Goal: Find specific page/section: Find specific page/section

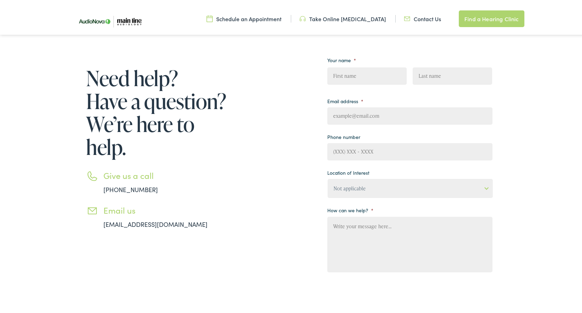
scroll to position [95, 0]
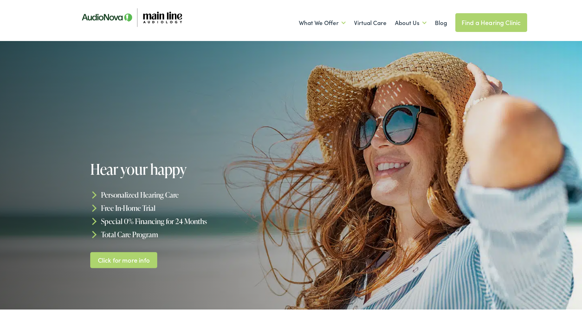
scroll to position [52, 0]
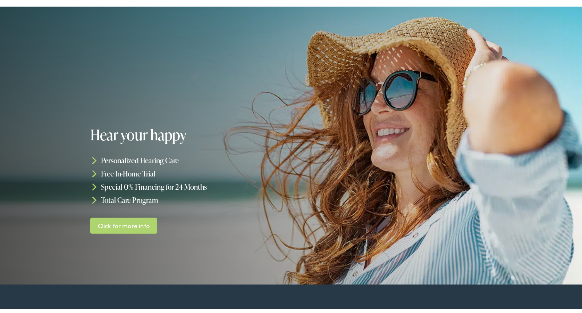
click at [133, 223] on link "Click for more info" at bounding box center [123, 222] width 67 height 16
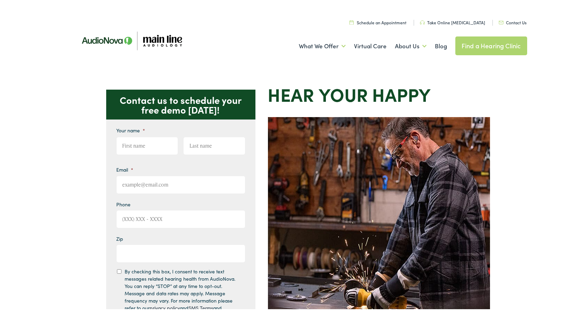
click at [354, 20] on img at bounding box center [351, 19] width 4 height 5
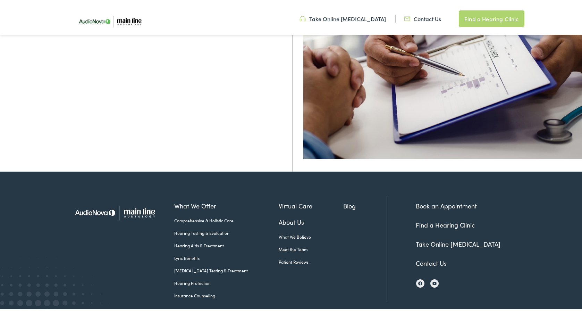
scroll to position [255, 0]
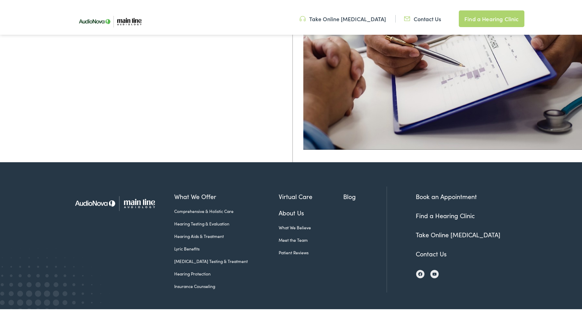
click at [419, 253] on link "Contact Us" at bounding box center [431, 250] width 31 height 9
